Goal: Information Seeking & Learning: Learn about a topic

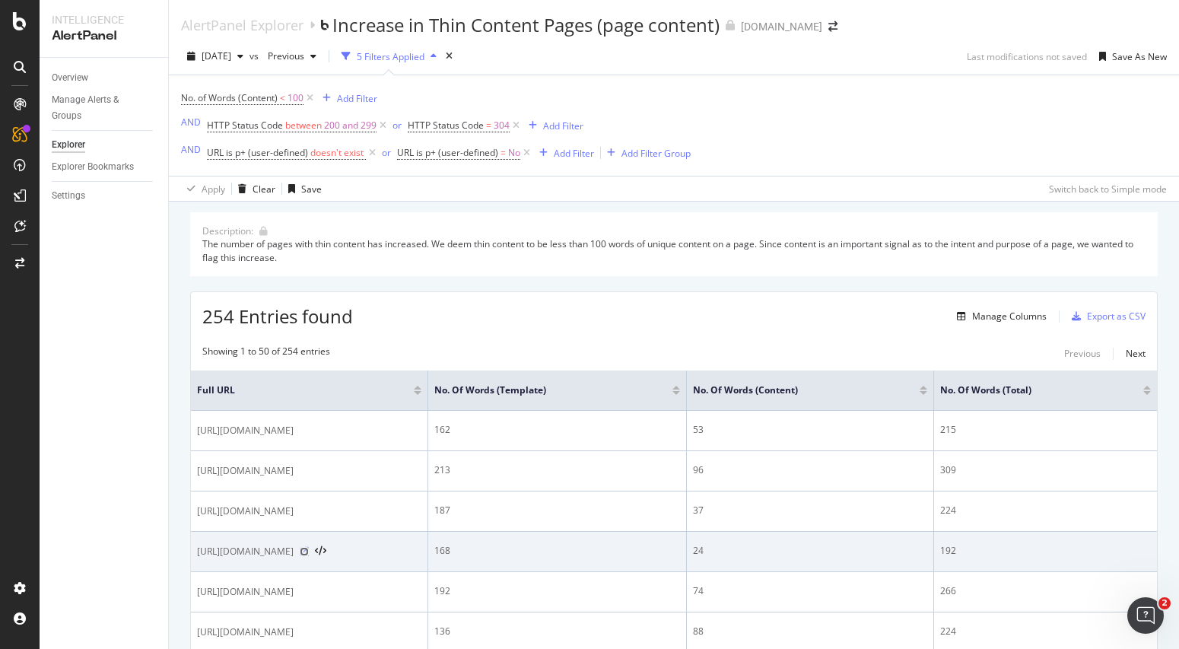
click at [309, 547] on icon at bounding box center [304, 551] width 9 height 9
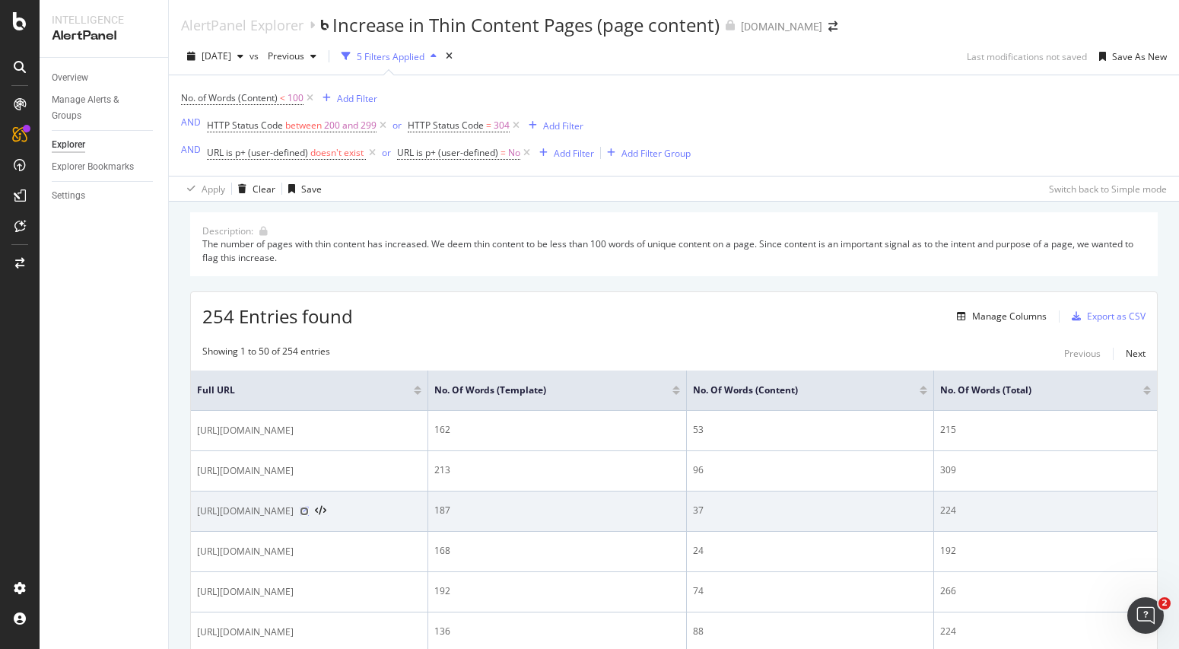
click at [309, 506] on icon at bounding box center [304, 510] width 9 height 9
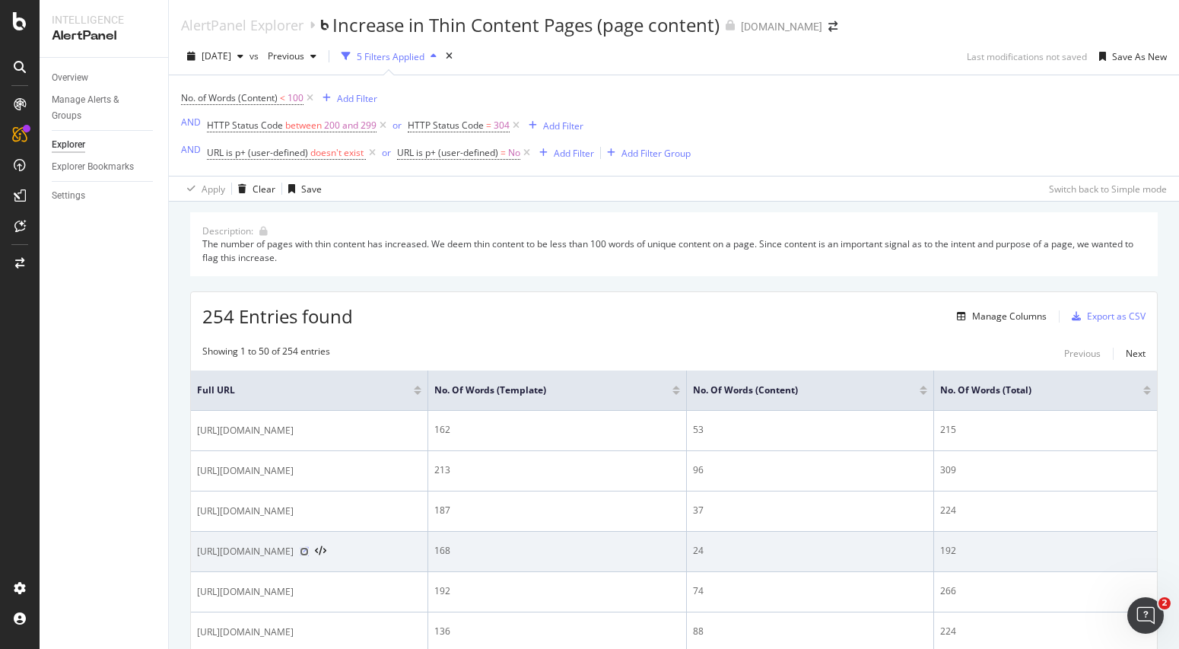
click at [309, 551] on icon at bounding box center [304, 551] width 9 height 9
click at [309, 548] on icon at bounding box center [304, 551] width 9 height 9
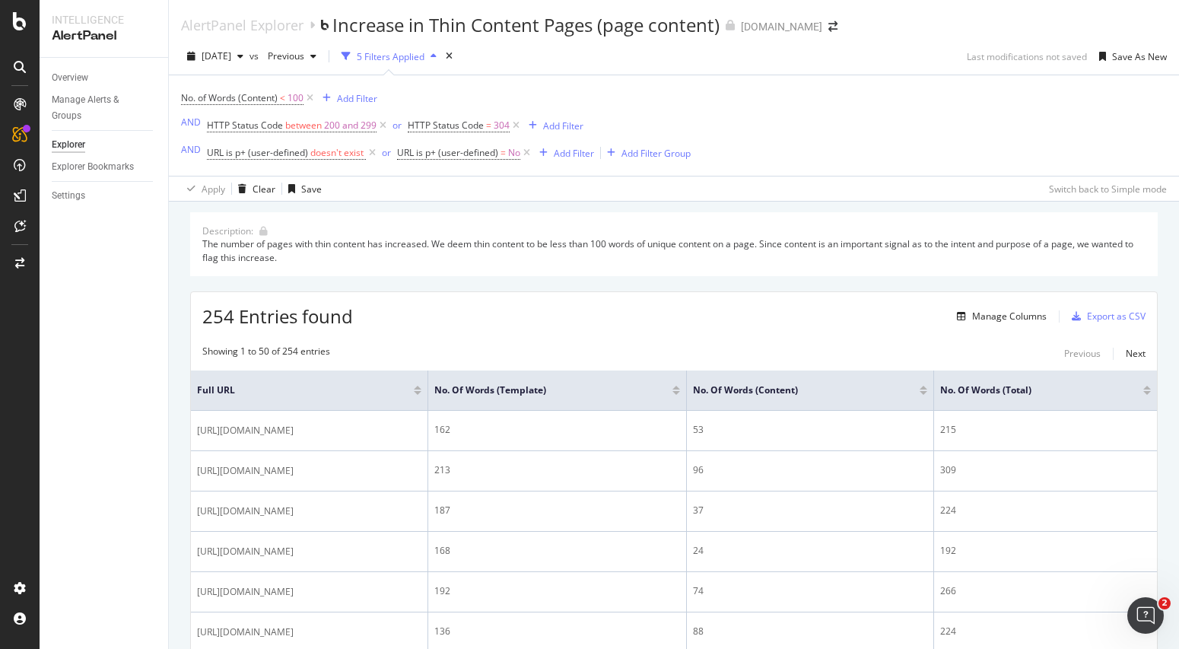
scroll to position [567, 0]
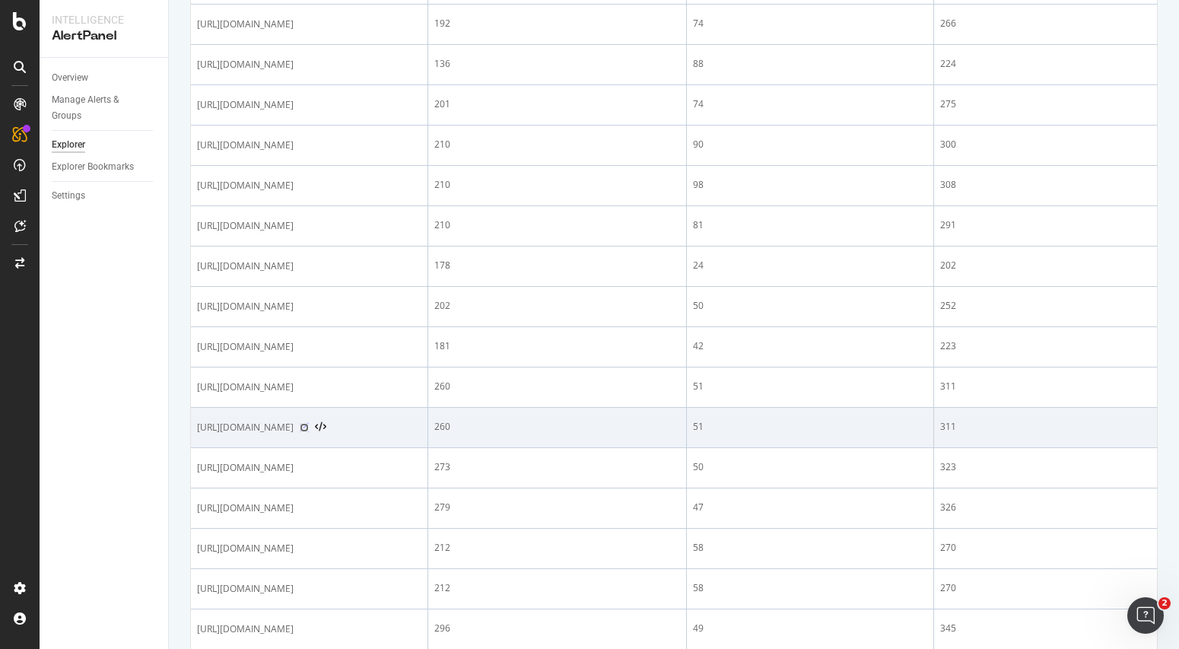
click at [309, 428] on icon at bounding box center [304, 427] width 9 height 9
